Goal: Task Accomplishment & Management: Complete application form

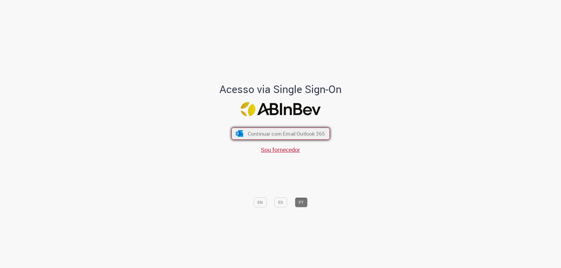
click at [271, 133] on span "Continuar com Email Outlook 365" at bounding box center [285, 134] width 77 height 7
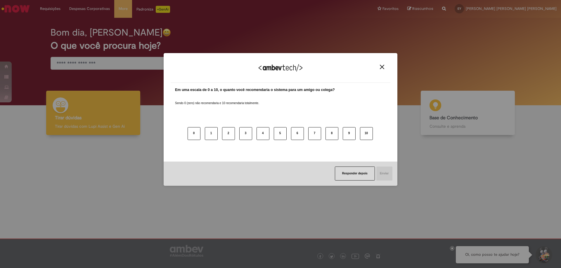
click at [384, 67] on img "Close" at bounding box center [382, 67] width 4 height 4
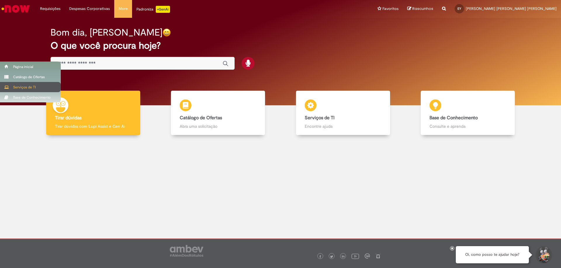
click at [14, 85] on div "Serviços de TI" at bounding box center [30, 87] width 61 height 10
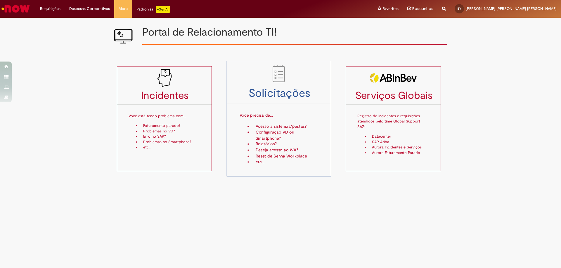
click at [305, 88] on h3 "Solicitações" at bounding box center [279, 94] width 104 height 12
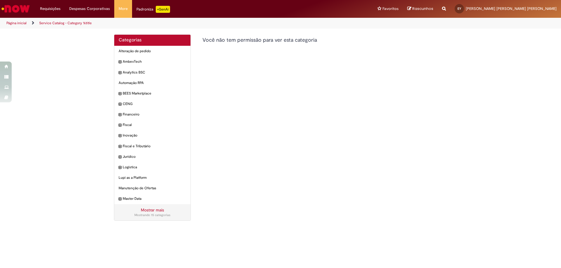
click at [11, 11] on img "Ir para a Homepage" at bounding box center [16, 9] width 30 height 12
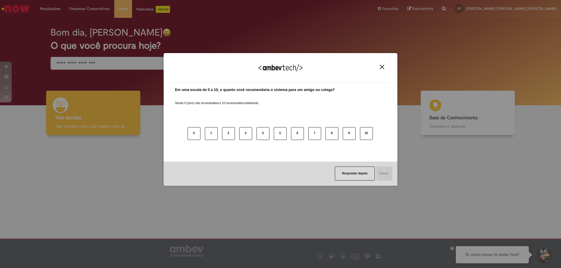
click at [382, 68] on img "Close" at bounding box center [382, 67] width 4 height 4
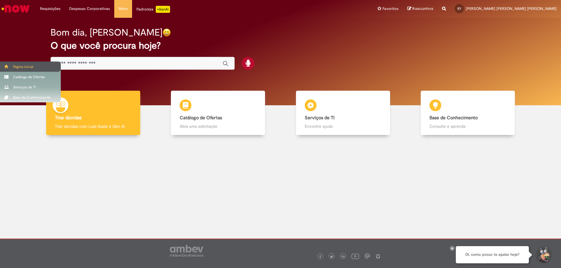
click at [29, 64] on div "Página inicial" at bounding box center [30, 67] width 61 height 10
click at [12, 84] on div "Serviços de TI" at bounding box center [30, 87] width 61 height 10
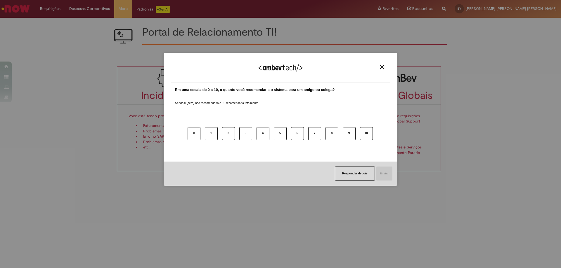
click at [380, 68] on img "Close" at bounding box center [382, 67] width 4 height 4
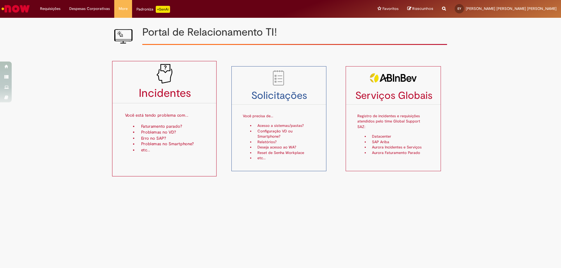
click at [158, 84] on img at bounding box center [164, 74] width 20 height 20
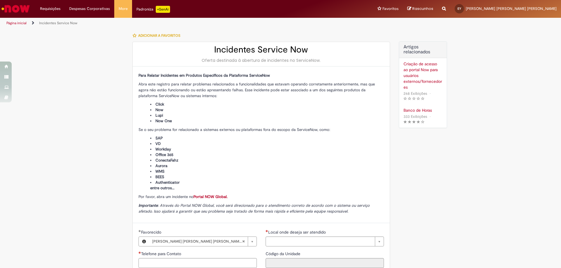
type input "**********"
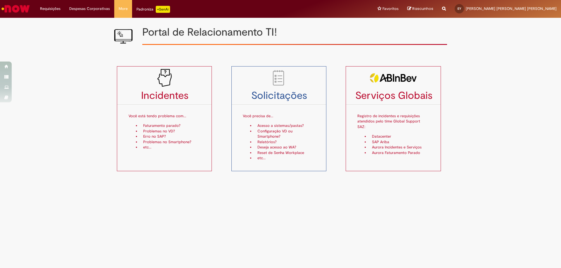
click at [23, 8] on img "Ir para a Homepage" at bounding box center [16, 9] width 30 height 12
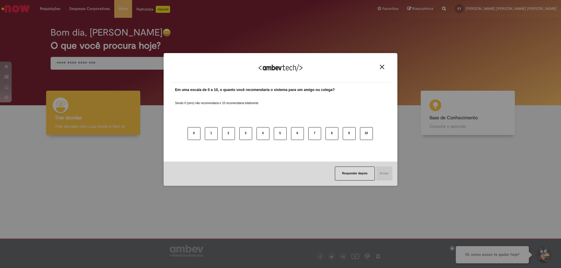
click at [384, 69] on img "Close" at bounding box center [382, 67] width 4 height 4
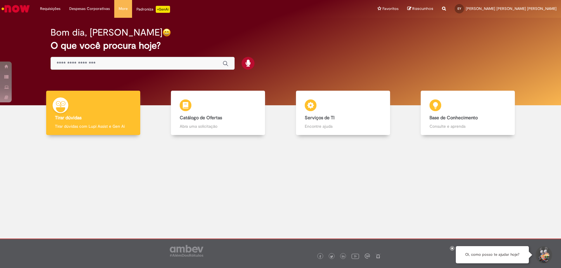
click at [8, 6] on img "Ir para a Homepage" at bounding box center [16, 9] width 30 height 12
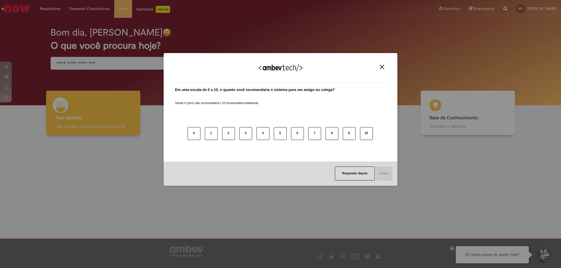
click at [384, 66] on img "Close" at bounding box center [382, 67] width 4 height 4
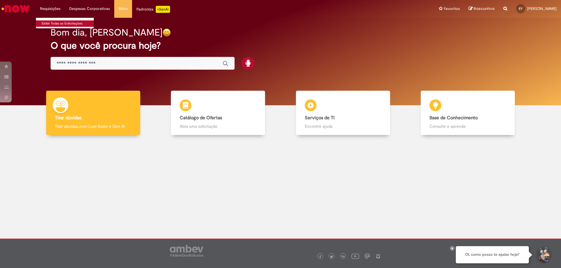
click at [51, 22] on link "Exibir Todas as Solicitações" at bounding box center [68, 23] width 64 height 6
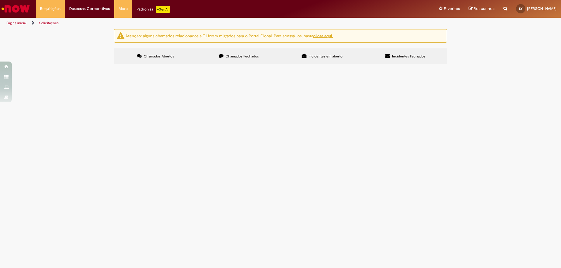
click at [332, 37] on u "clicar aqui." at bounding box center [323, 35] width 20 height 5
click at [11, 5] on img "Ir para a Homepage" at bounding box center [16, 9] width 30 height 12
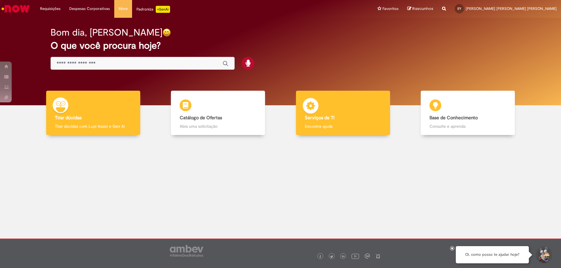
click at [337, 120] on h4 "Serviços de TI" at bounding box center [343, 118] width 77 height 5
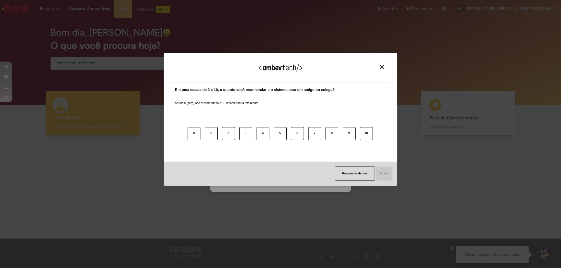
click at [384, 68] on img "Close" at bounding box center [382, 67] width 4 height 4
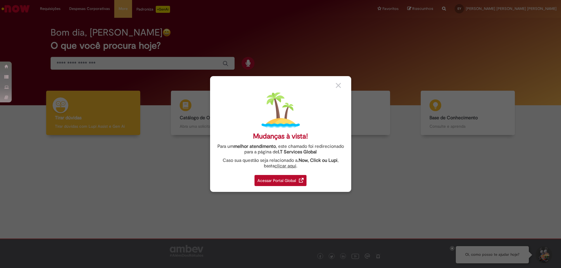
click at [280, 167] on link "clicar aqui" at bounding box center [286, 164] width 22 height 9
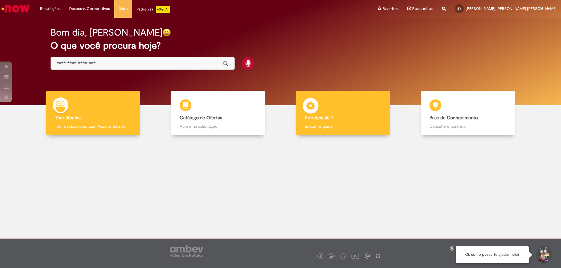
click at [336, 108] on div "Serviços de TI Serviços de TI Encontre ajuda" at bounding box center [343, 113] width 94 height 45
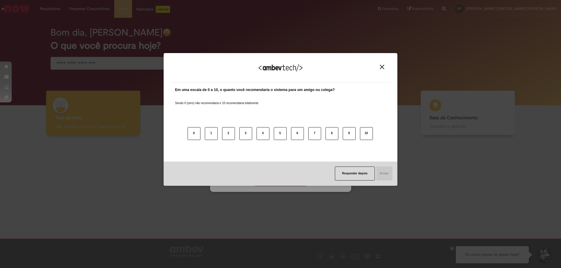
click at [379, 66] on button "Close" at bounding box center [382, 67] width 8 height 5
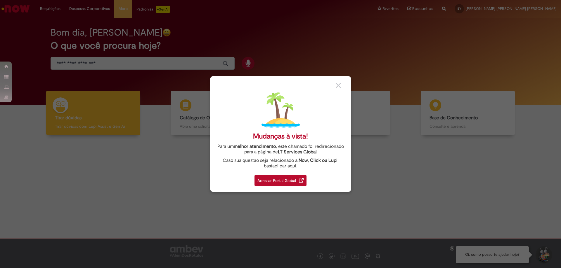
click at [277, 165] on link "clicar aqui" at bounding box center [286, 164] width 22 height 9
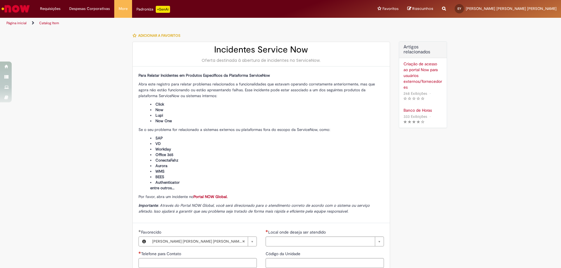
type input "**********"
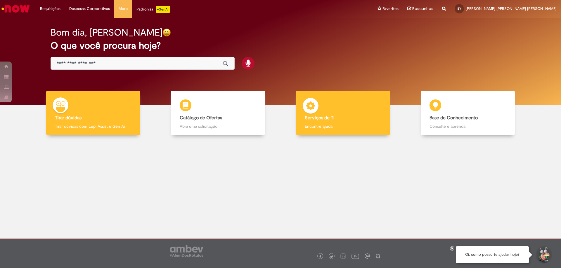
click at [332, 119] on b "Serviços de TI" at bounding box center [320, 118] width 30 height 6
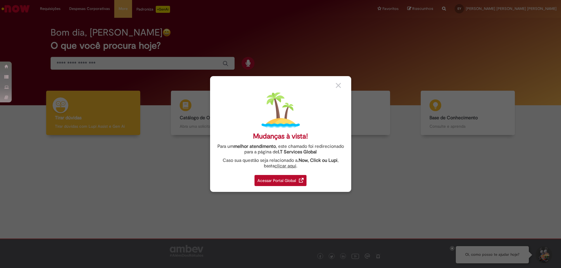
click at [265, 179] on div "Acessar Portal Global" at bounding box center [280, 180] width 52 height 11
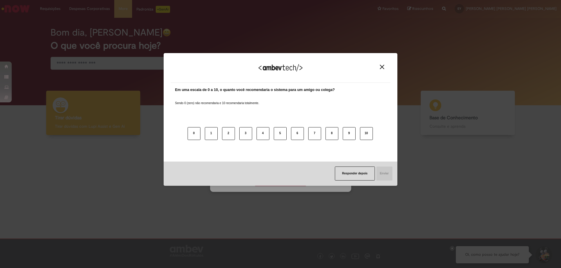
click at [383, 66] on img "Close" at bounding box center [382, 67] width 4 height 4
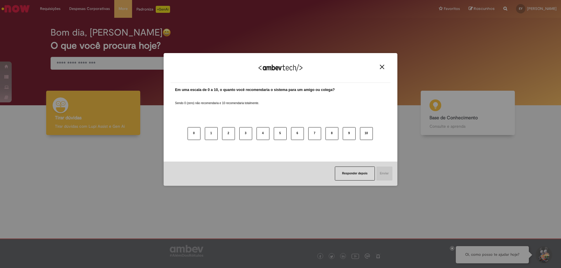
click at [383, 67] on img "Close" at bounding box center [382, 67] width 4 height 4
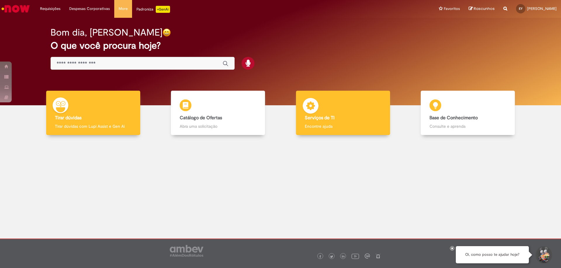
click at [355, 119] on h4 "Serviços de TI" at bounding box center [343, 118] width 77 height 5
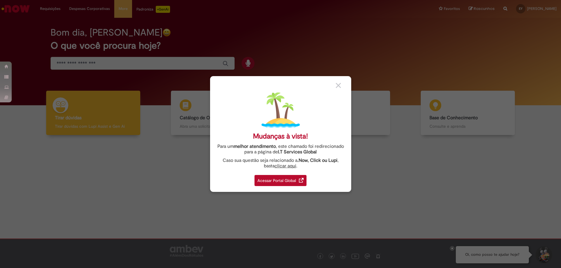
click at [338, 87] on img at bounding box center [338, 85] width 5 height 5
